Goal: Task Accomplishment & Management: Use online tool/utility

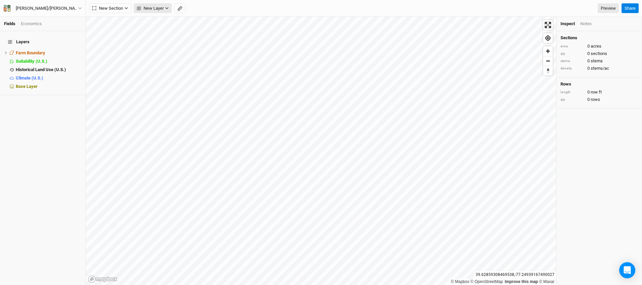
click at [168, 8] on icon "button" at bounding box center [166, 8] width 3 height 2
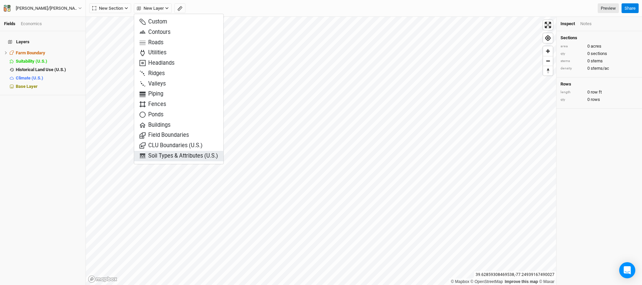
click at [182, 155] on span "Soil Types & Attributes (U.S.)" at bounding box center [178, 156] width 78 height 8
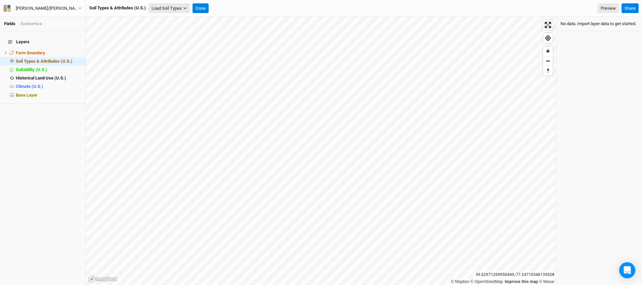
click at [187, 8] on icon "button" at bounding box center [185, 8] width 4 height 4
click at [189, 18] on button "Load for Farm Boundary" at bounding box center [177, 19] width 56 height 9
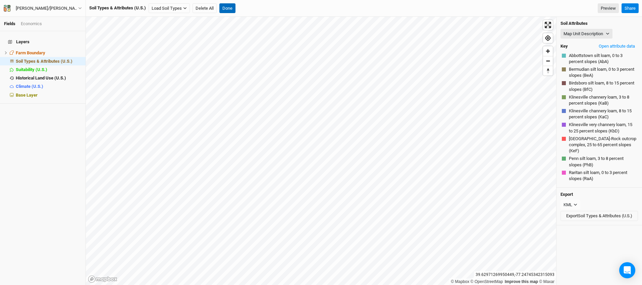
click at [226, 8] on button "Done" at bounding box center [227, 8] width 16 height 10
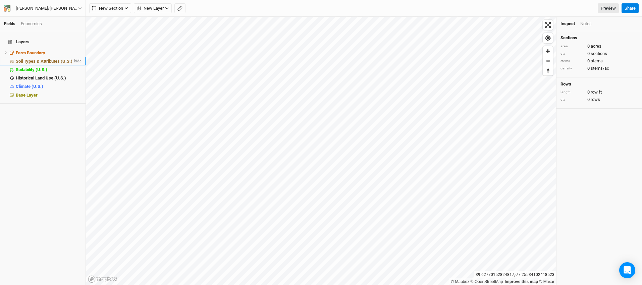
click at [47, 59] on span "Soil Types & Attributes (U.S.)" at bounding box center [44, 61] width 57 height 5
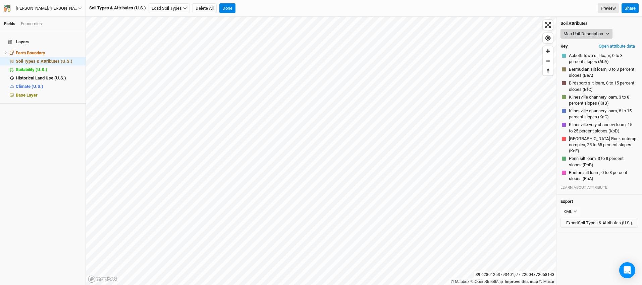
click at [607, 33] on icon "button" at bounding box center [607, 34] width 3 height 2
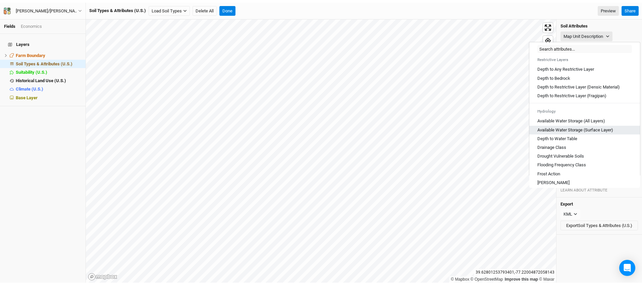
scroll to position [196, 0]
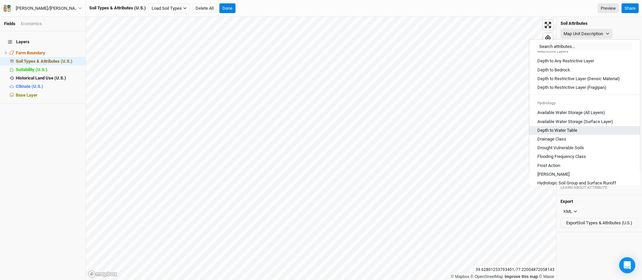
click at [580, 133] on div "Depth to Water Table" at bounding box center [584, 130] width 95 height 6
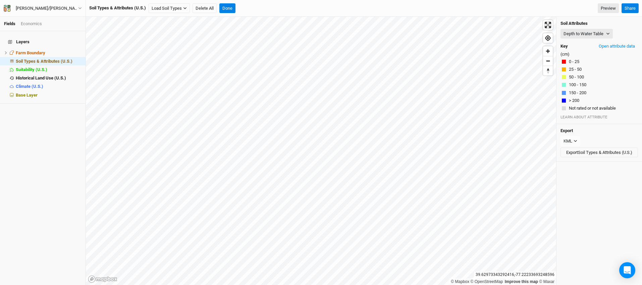
click at [512, 7] on div "Soil Types & Attributes (U.S.) Load Soil Types Load for Farm Boundary Load for …" at bounding box center [353, 8] width 529 height 10
